Goal: Transaction & Acquisition: Purchase product/service

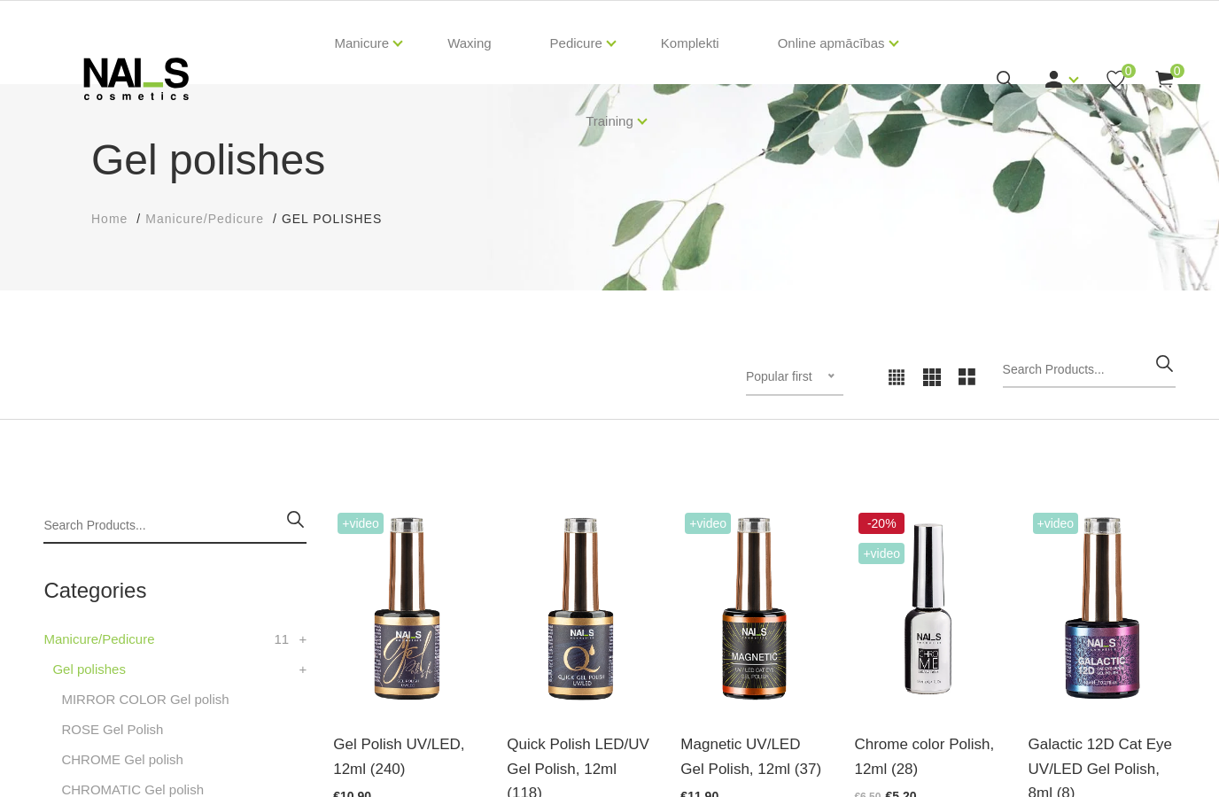
click at [104, 521] on input "search" at bounding box center [174, 525] width 263 height 35
type input "Gel"
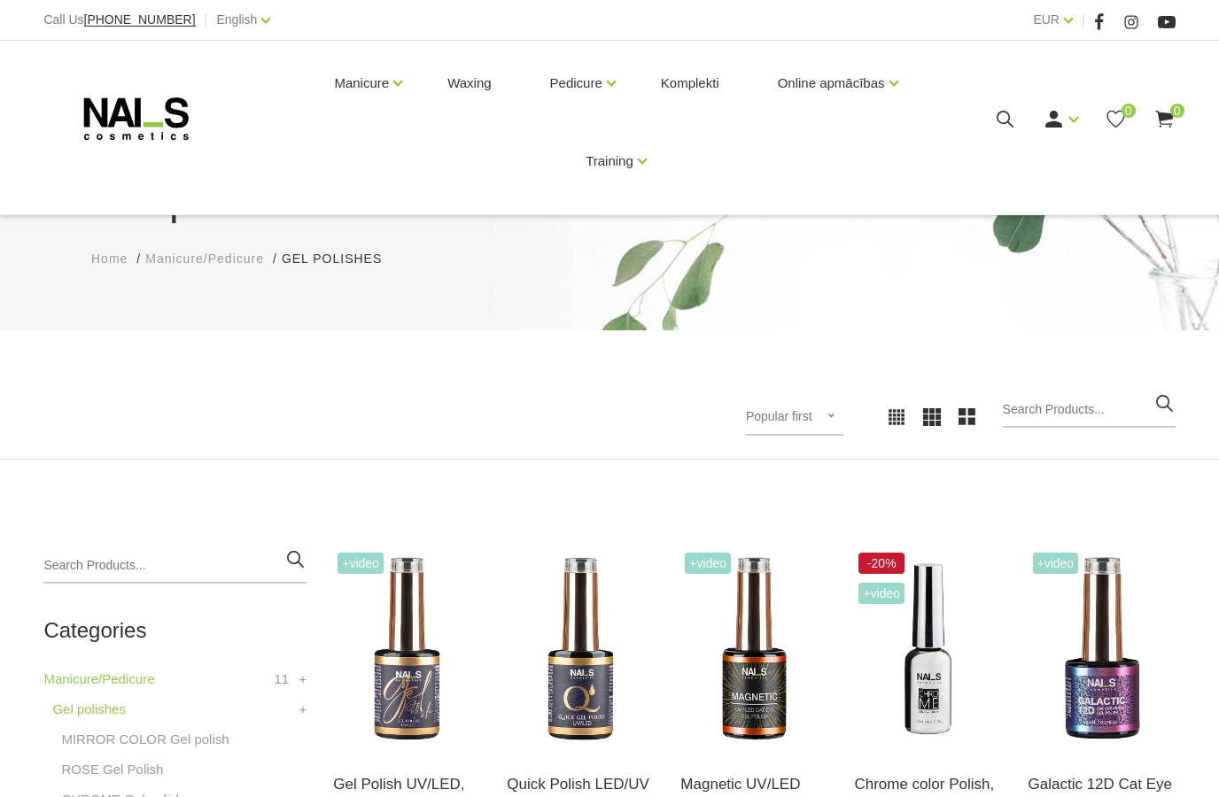
scroll to position [346, 0]
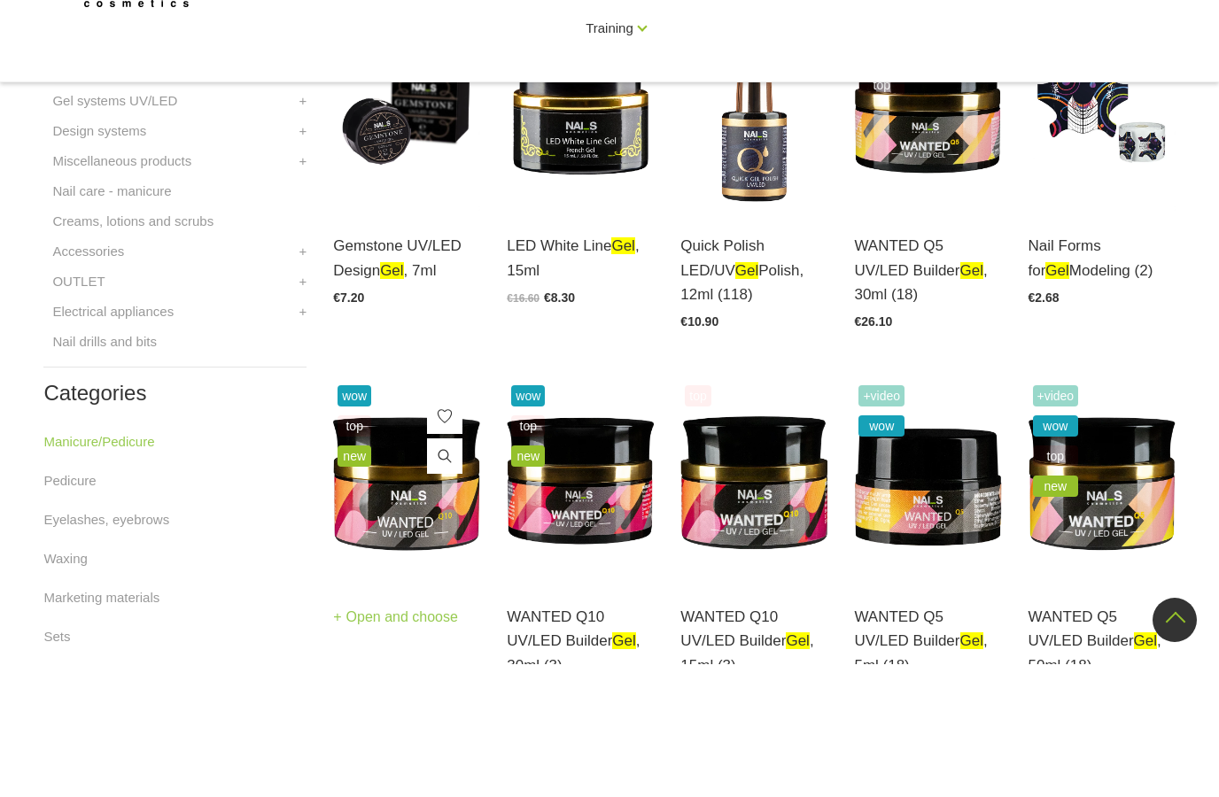
scroll to position [909, 0]
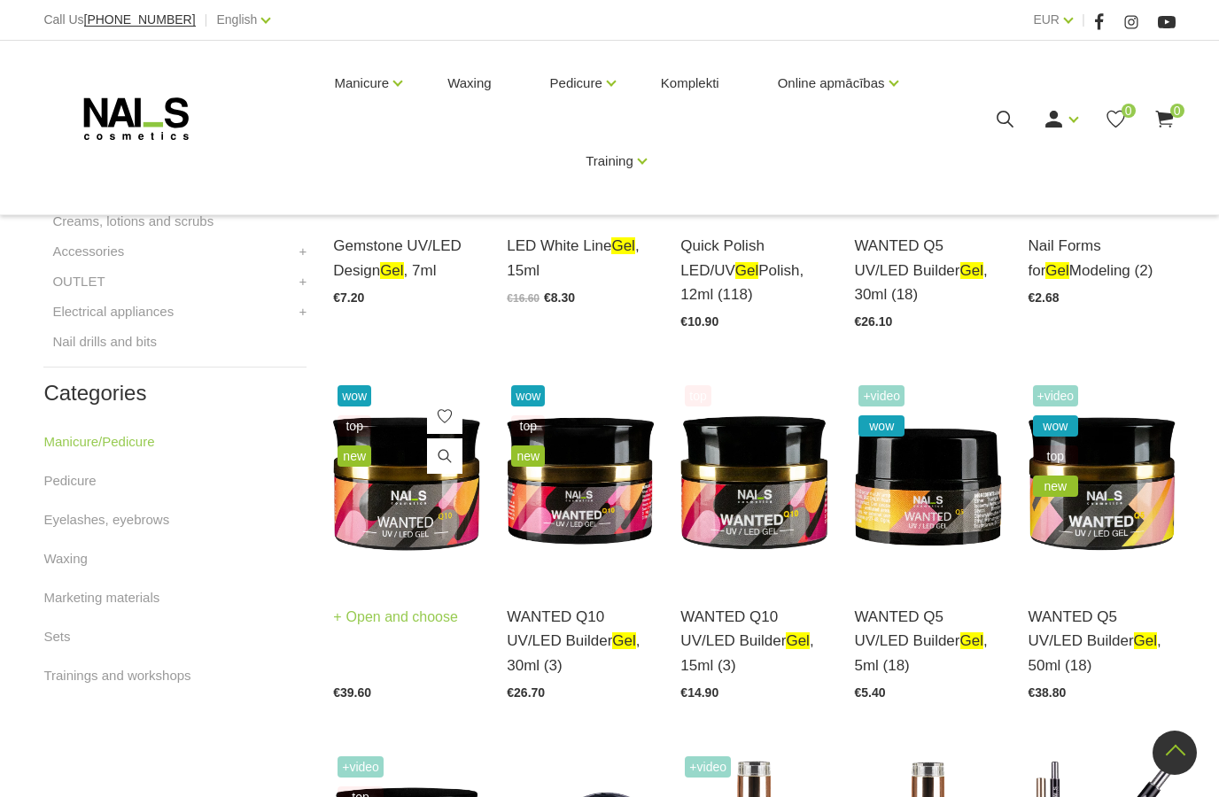
click at [416, 468] on img at bounding box center [406, 482] width 147 height 202
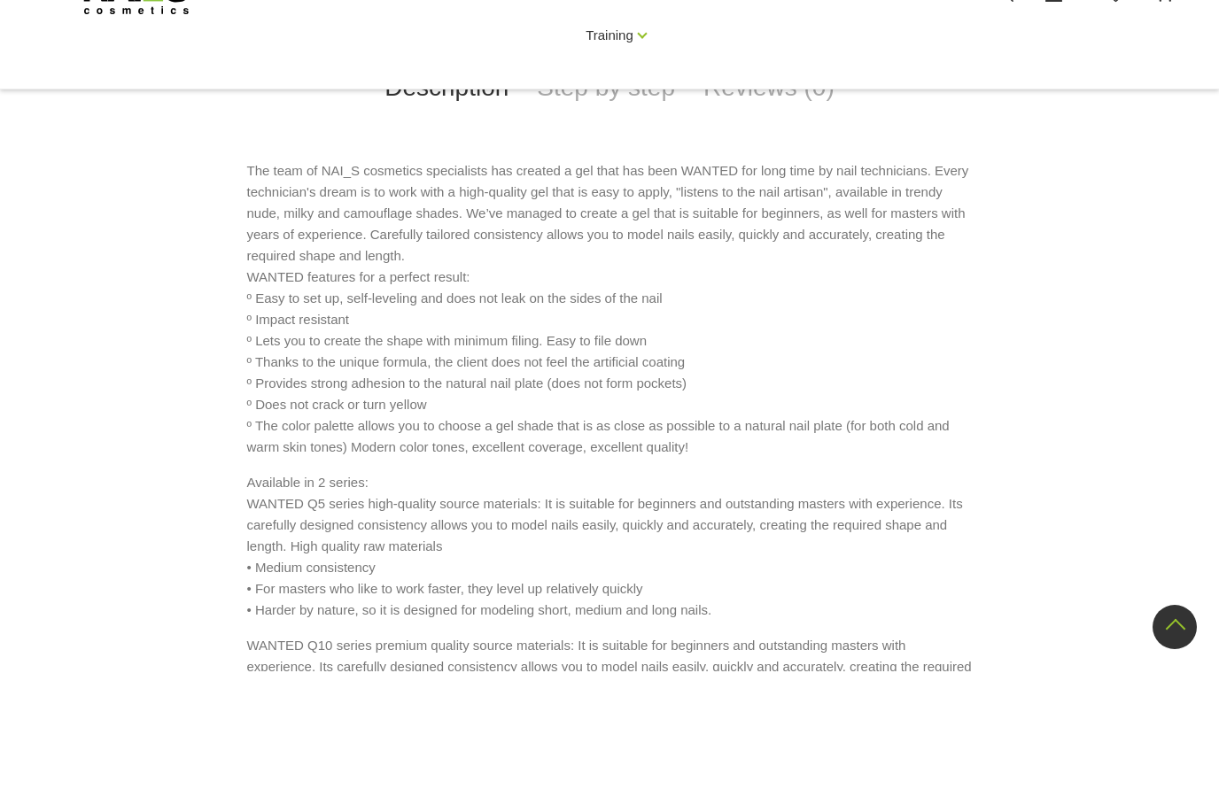
scroll to position [804, 0]
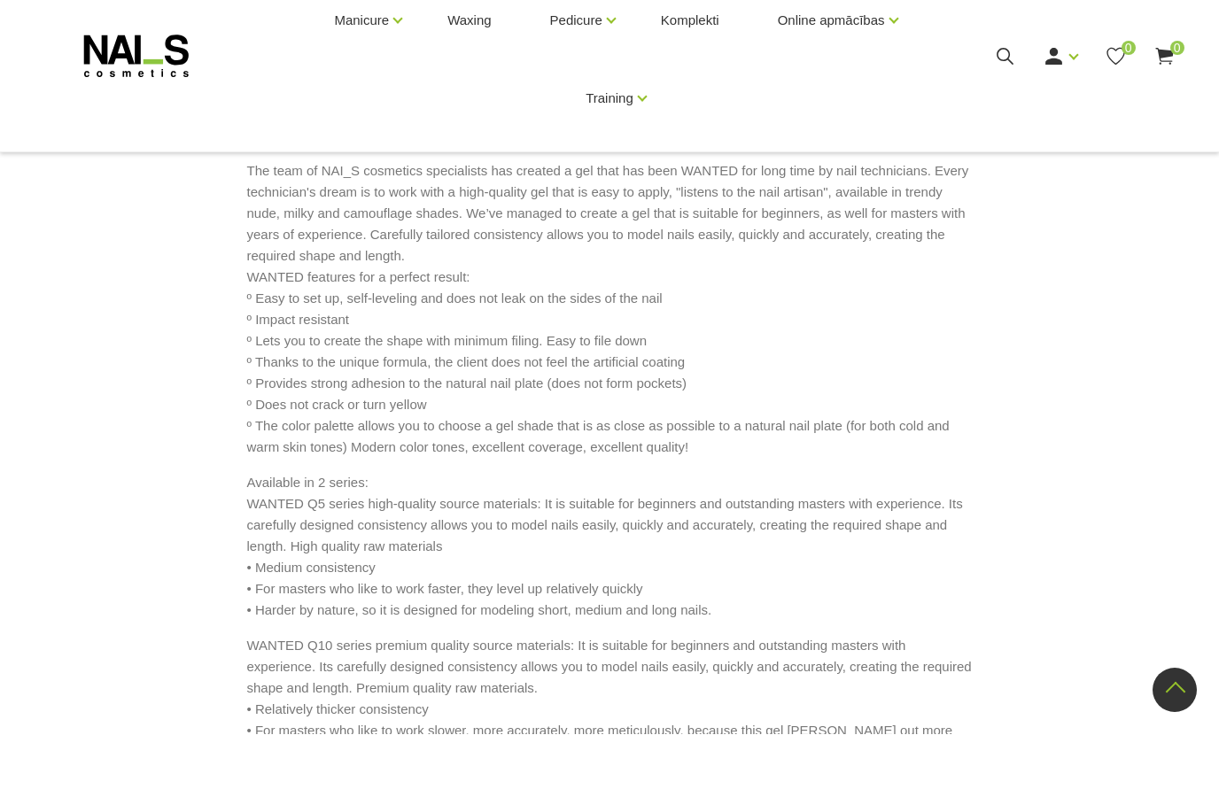
drag, startPoint x: 250, startPoint y: 298, endPoint x: 464, endPoint y: 396, distance: 235.4
click at [451, 384] on p "The team of NAI_S cosmetics specialists has created a gel that has been WANTED …" at bounding box center [609, 372] width 725 height 298
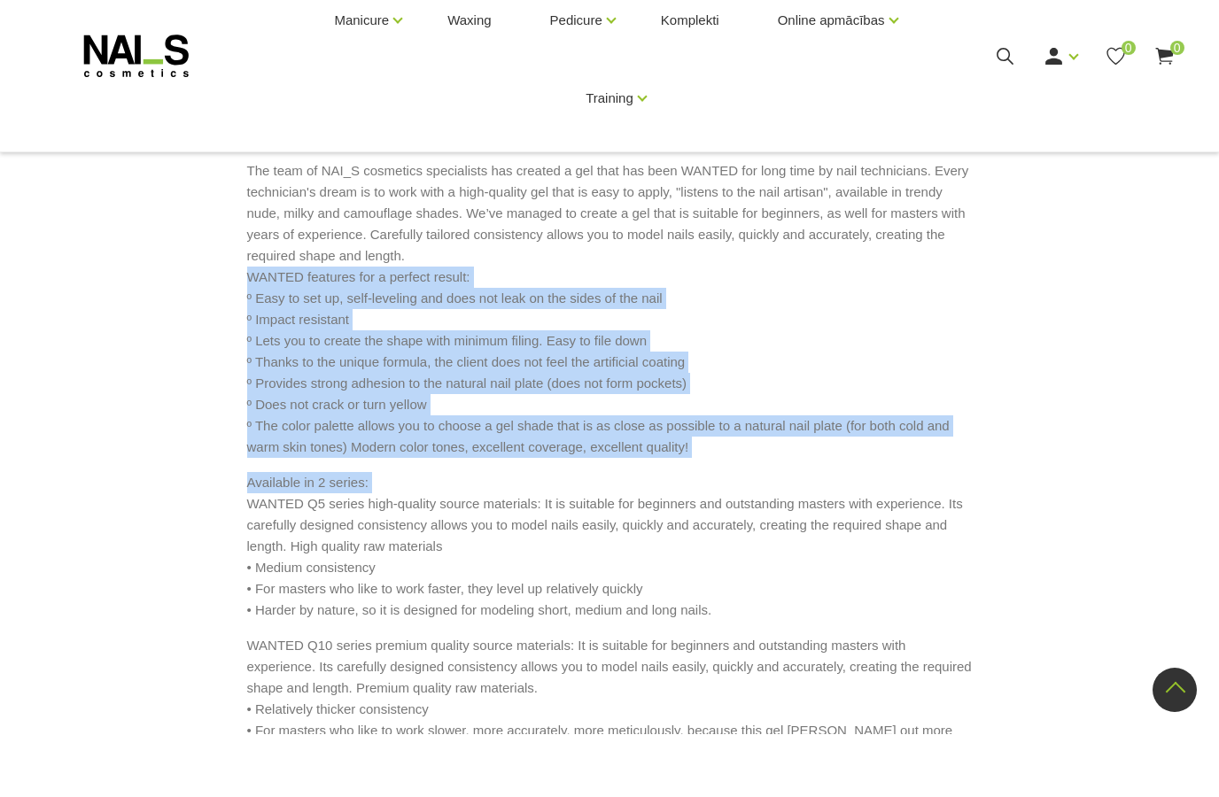
drag, startPoint x: 247, startPoint y: 299, endPoint x: 392, endPoint y: 758, distance: 481.2
click at [392, 758] on div "The team of NAI_S cosmetics specialists has created a gel that has been WANTED …" at bounding box center [609, 534] width 725 height 623
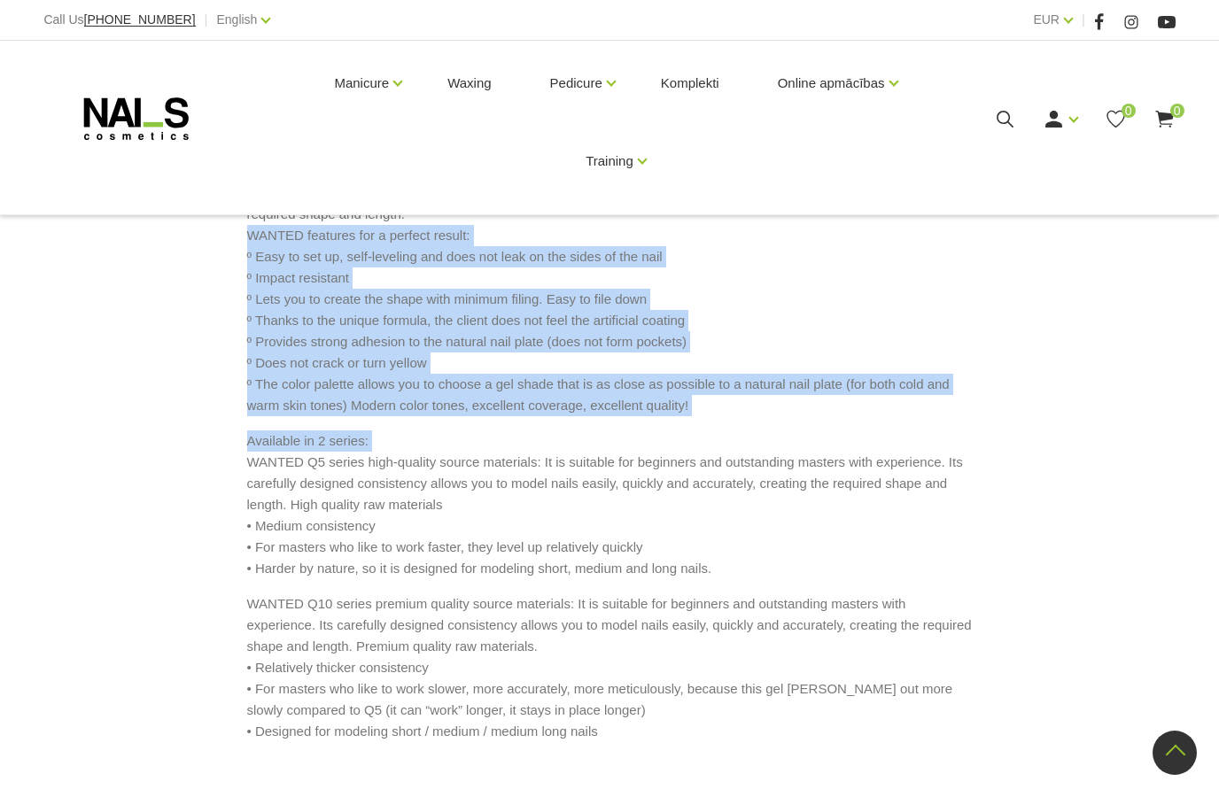
scroll to position [905, 0]
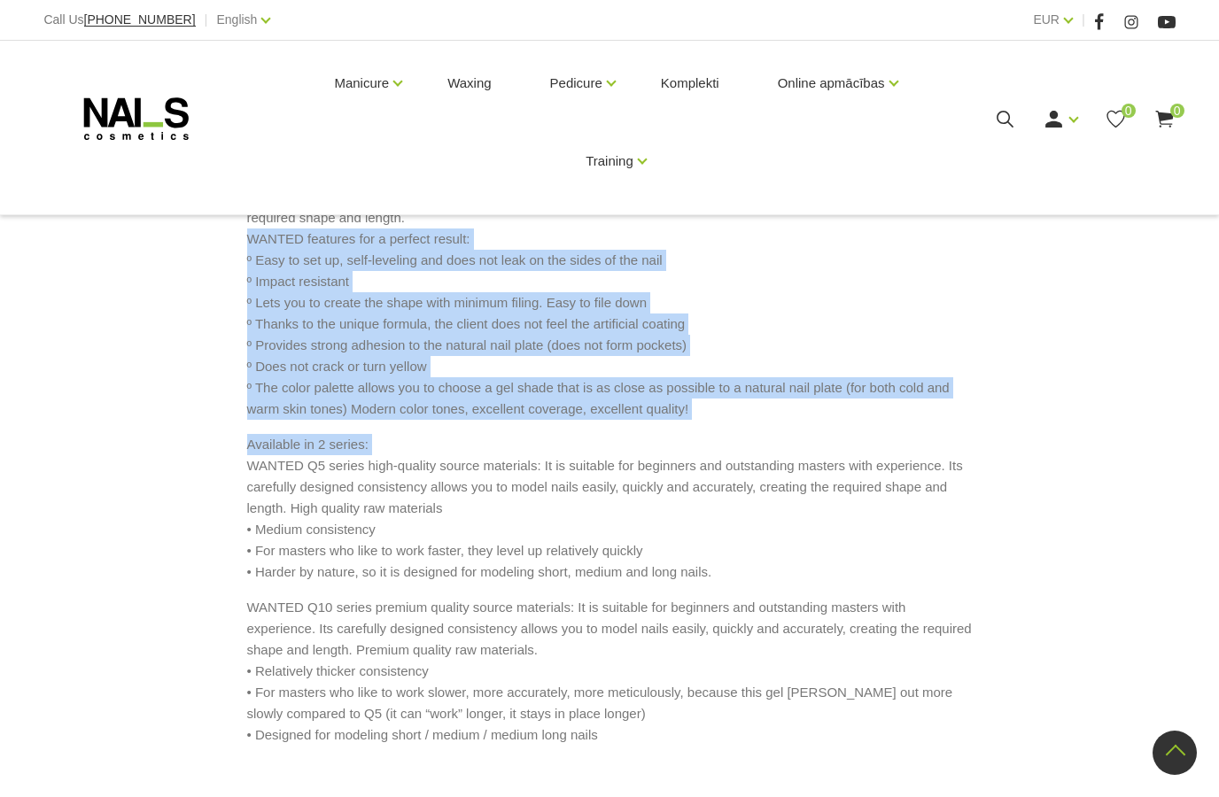
click at [209, 258] on div "The team of NAI_S cosmetics specialists has created a gel that has been WANTED …" at bounding box center [609, 447] width 1036 height 650
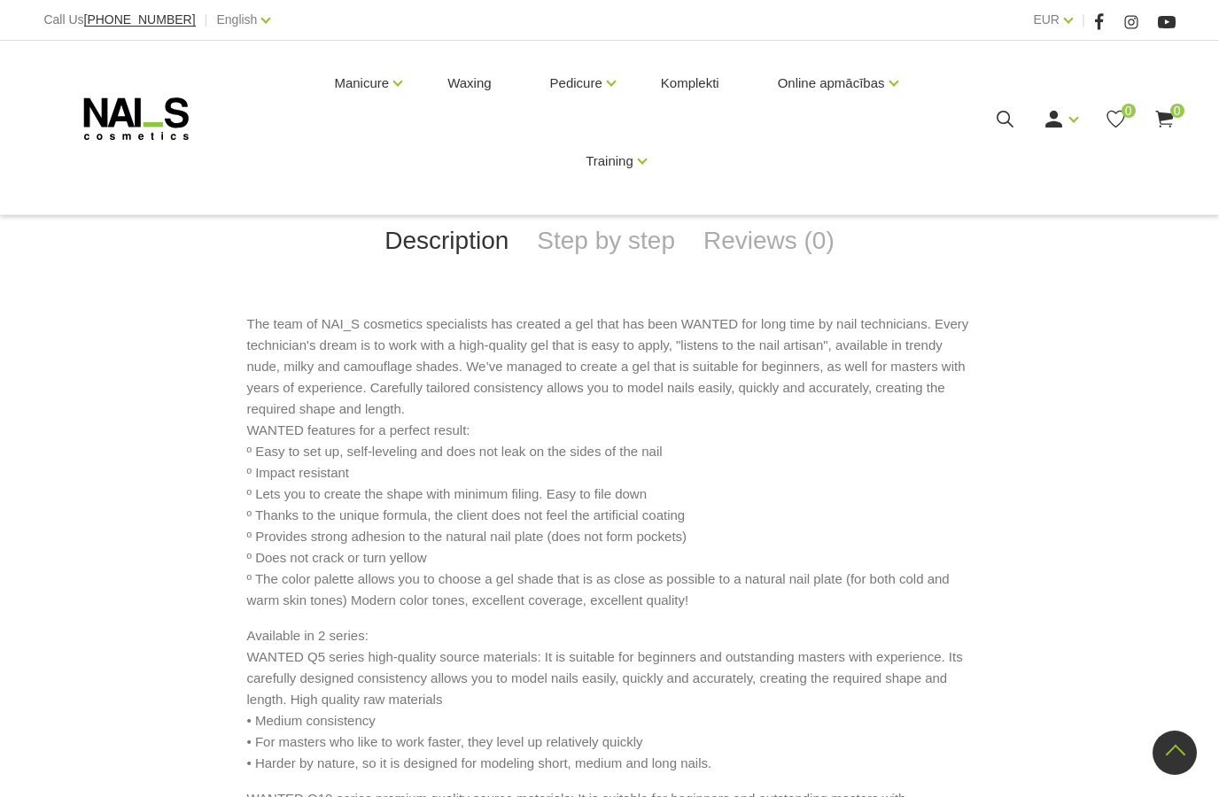
scroll to position [712, 0]
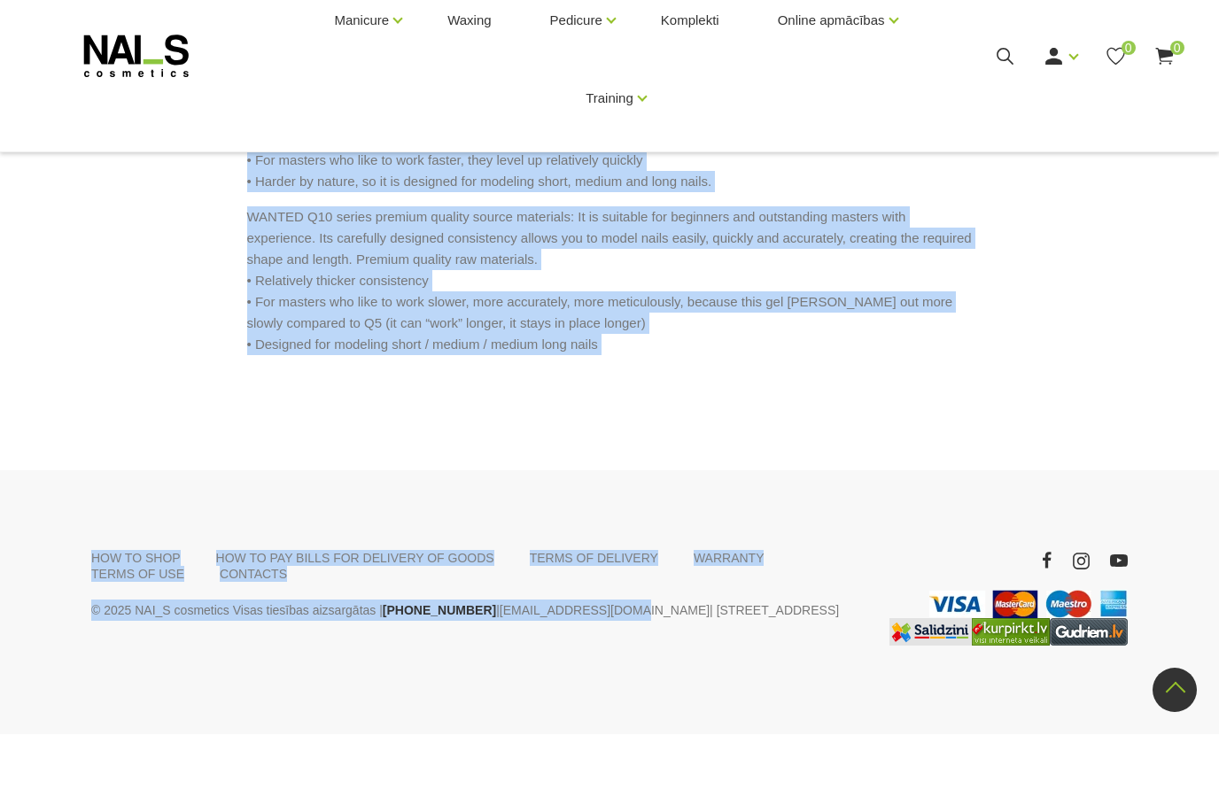
drag, startPoint x: 246, startPoint y: 448, endPoint x: 628, endPoint y: 778, distance: 504.8
drag, startPoint x: 628, startPoint y: 778, endPoint x: 601, endPoint y: 301, distance: 478.0
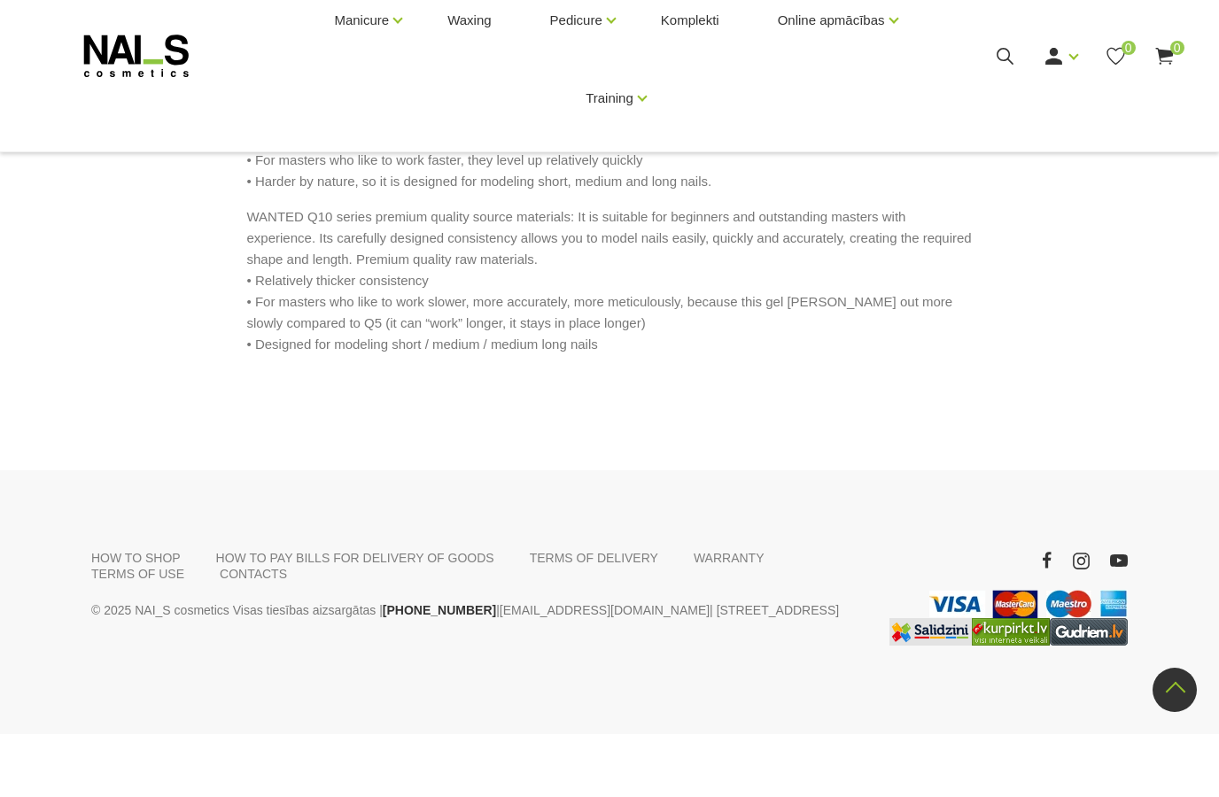
click at [942, 269] on p "WANTED Q10 series premium quality source materials: It is suitable for beginner…" at bounding box center [609, 343] width 725 height 149
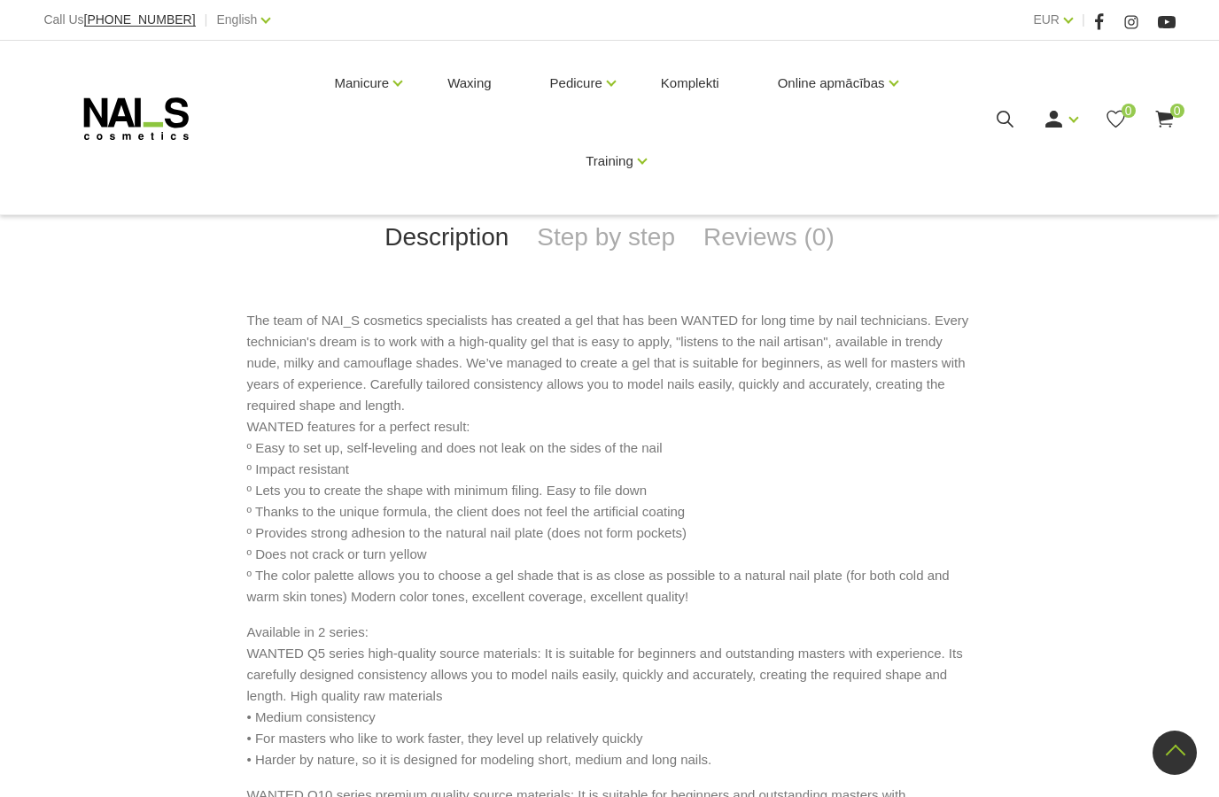
scroll to position [716, 0]
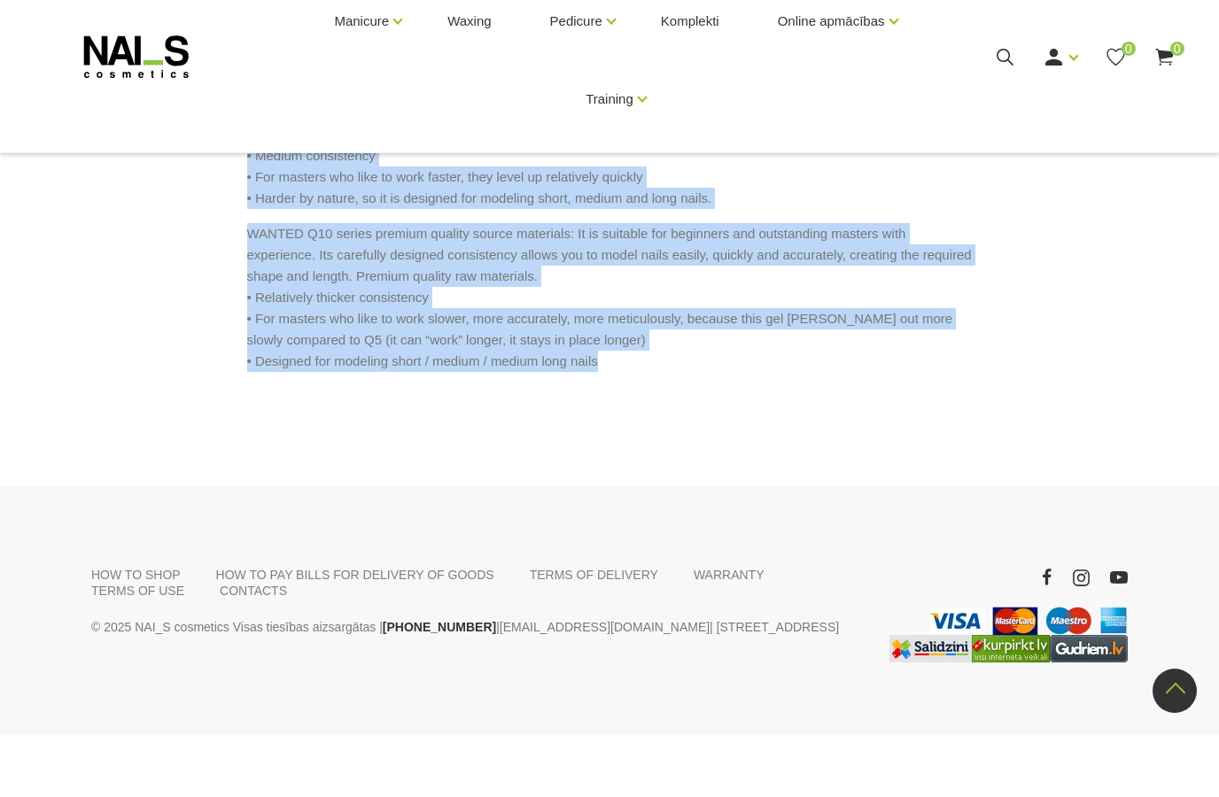
drag, startPoint x: 249, startPoint y: 447, endPoint x: 539, endPoint y: 665, distance: 363.1
click at [539, 460] on div "The team of NAI_S cosmetics specialists has created a gel that has been WANTED …" at bounding box center [609, 135] width 1036 height 650
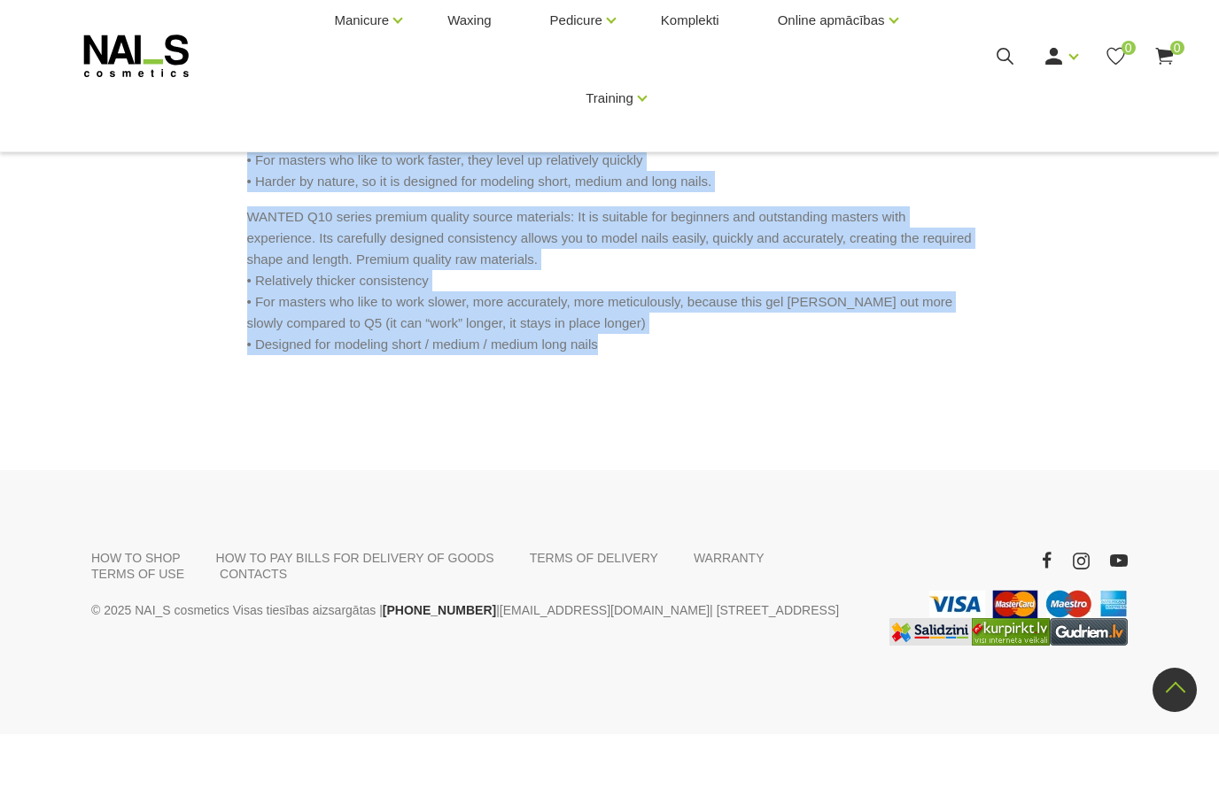
scroll to position [1247, 0]
